Goal: Task Accomplishment & Management: Manage account settings

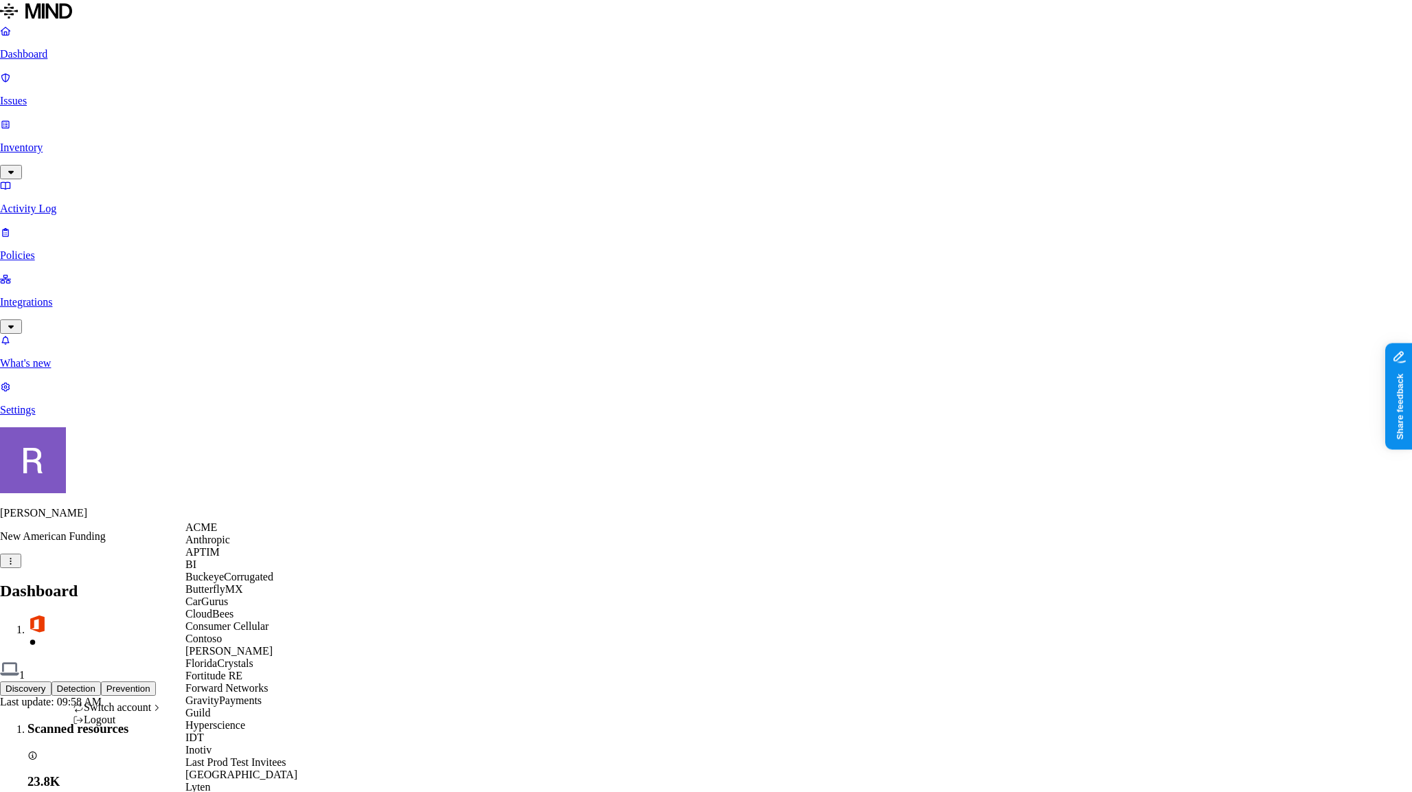
click at [216, 533] on span "ACME" at bounding box center [201, 527] width 32 height 12
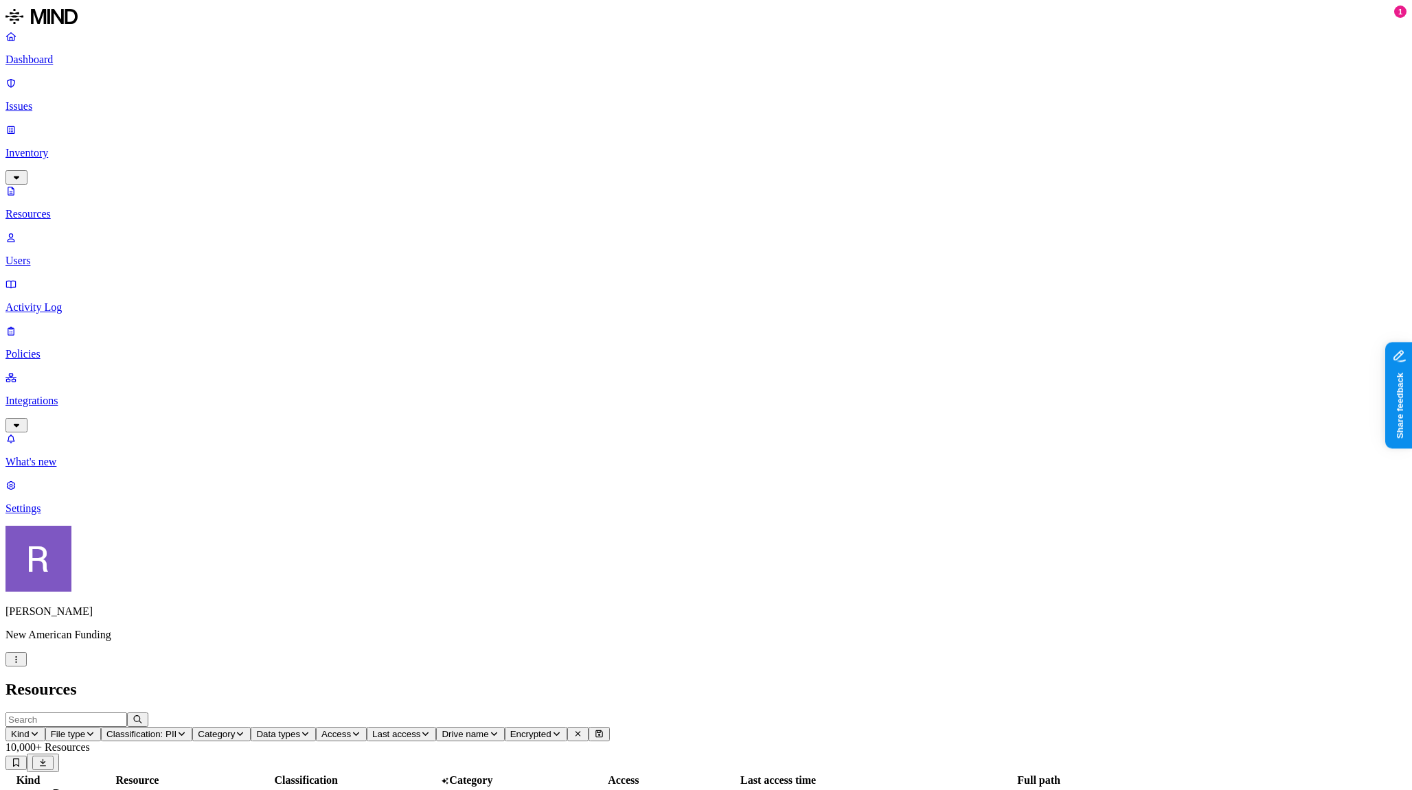
click at [16, 663] on icon "button" at bounding box center [15, 659] width 1 height 7
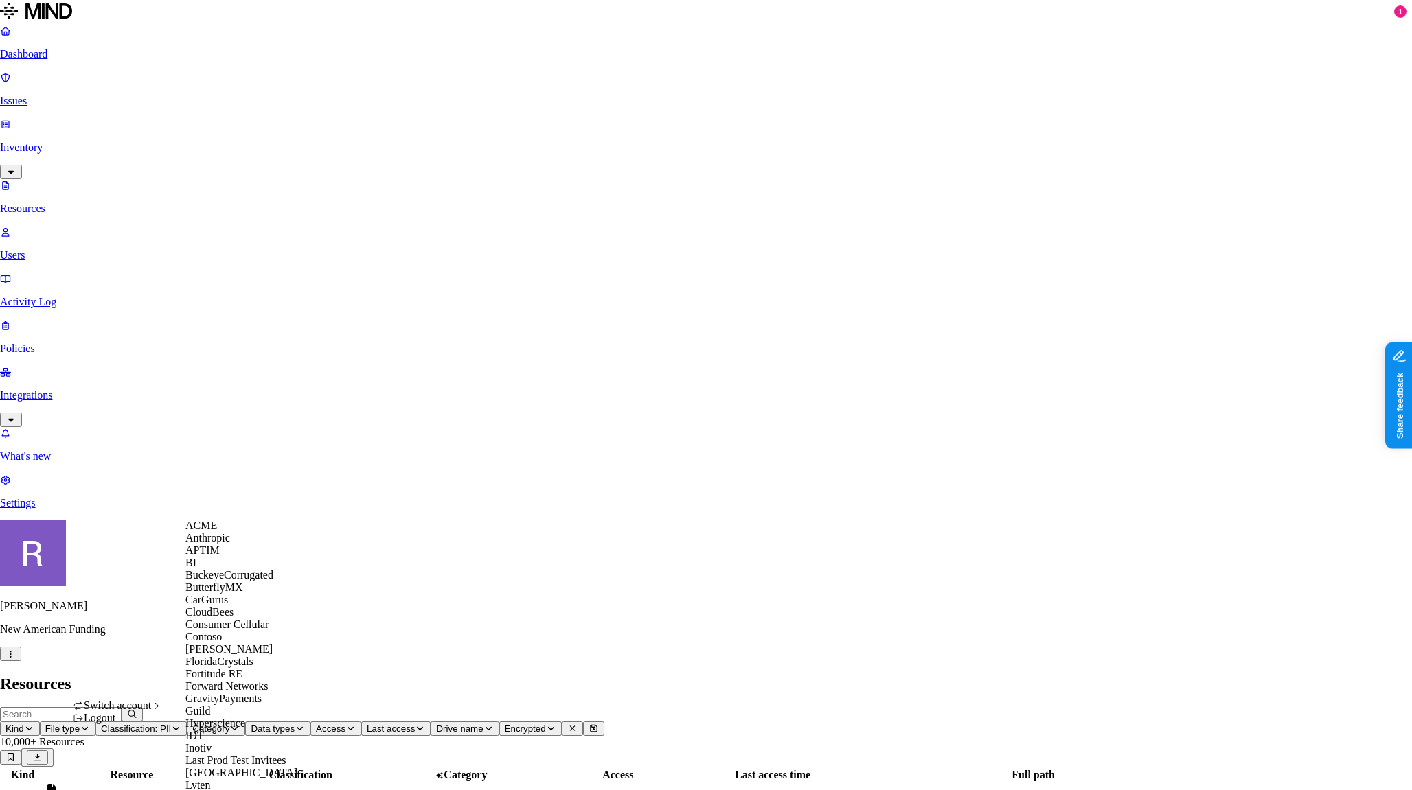
click at [212, 556] on span "APTIM" at bounding box center [202, 550] width 34 height 12
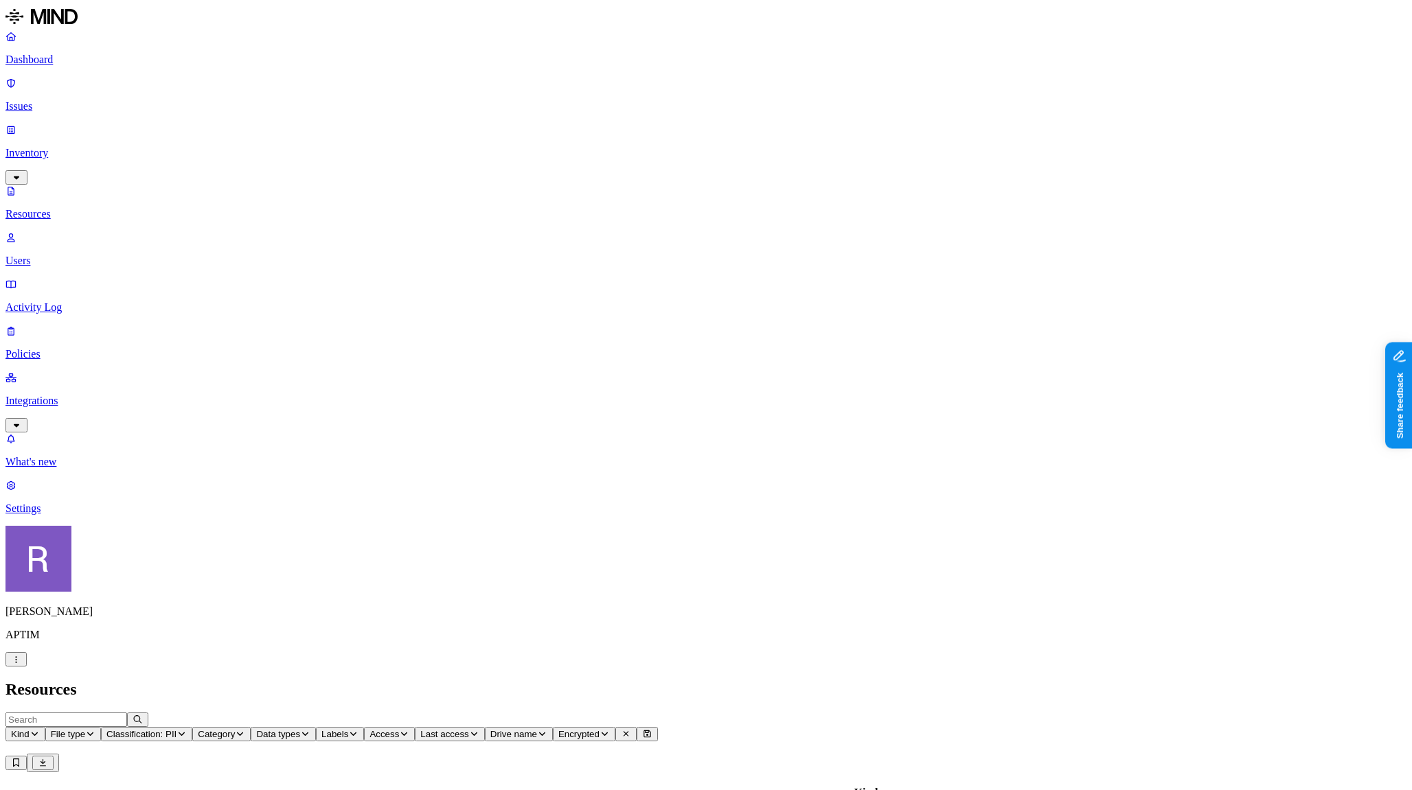
click at [55, 515] on p "Settings" at bounding box center [705, 509] width 1401 height 12
